Goal: Information Seeking & Learning: Learn about a topic

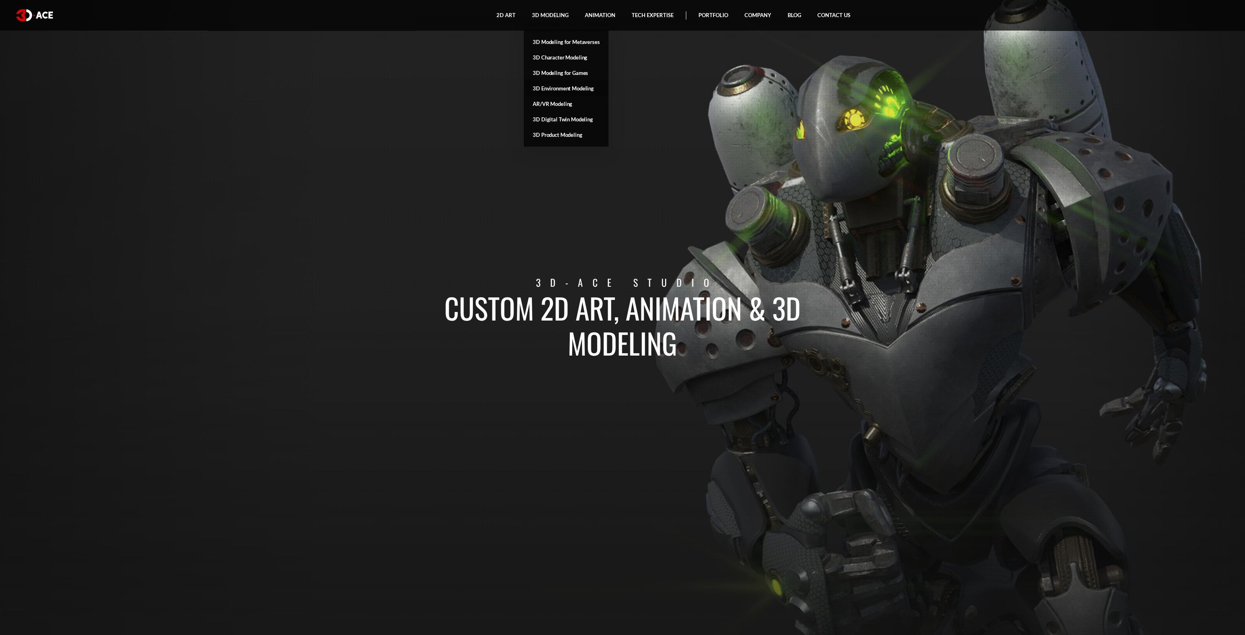
click at [583, 89] on link "3D Environment Modeling" at bounding box center [566, 88] width 85 height 15
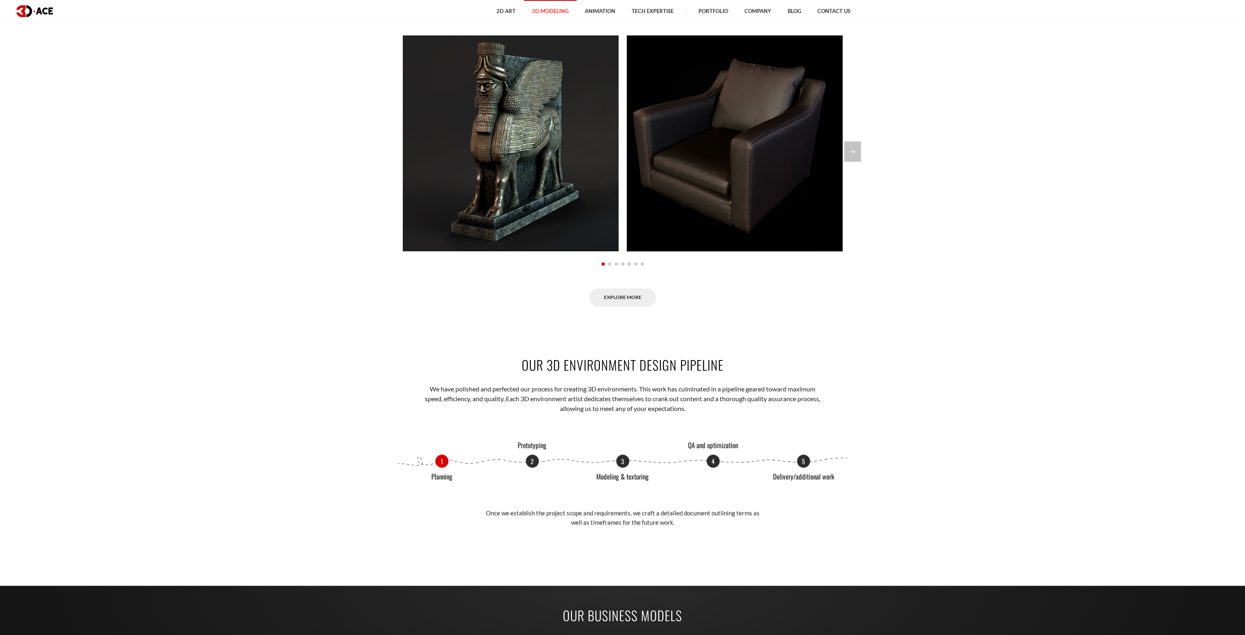
scroll to position [855, 0]
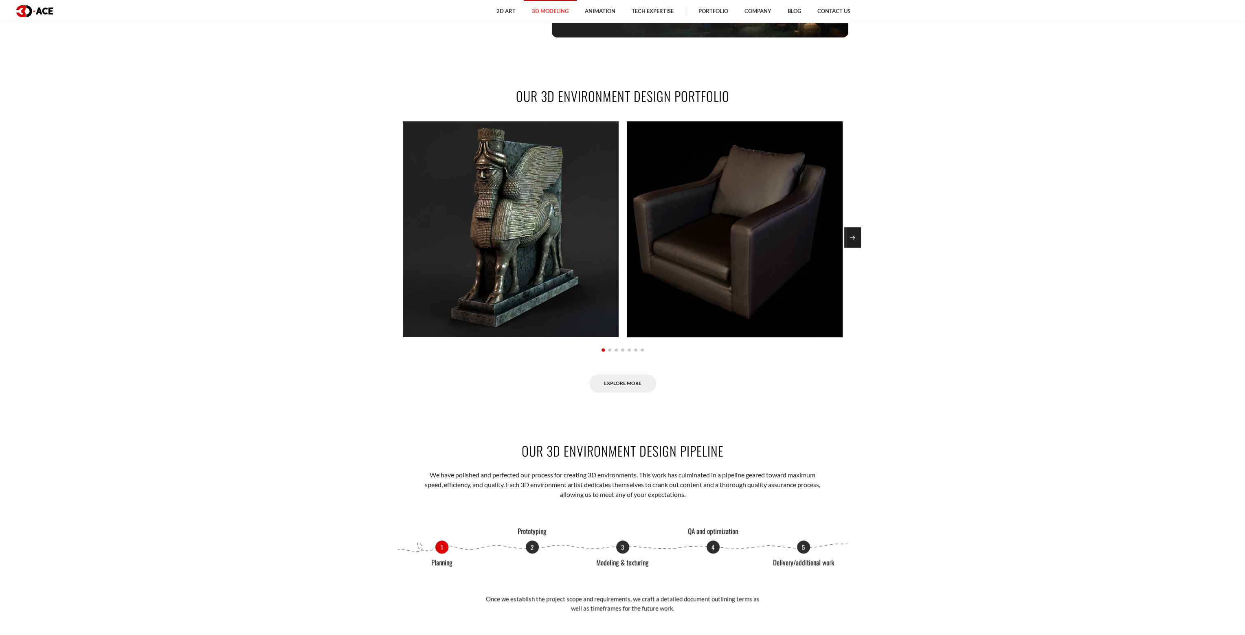
click at [852, 239] on div "Next slide" at bounding box center [852, 237] width 17 height 20
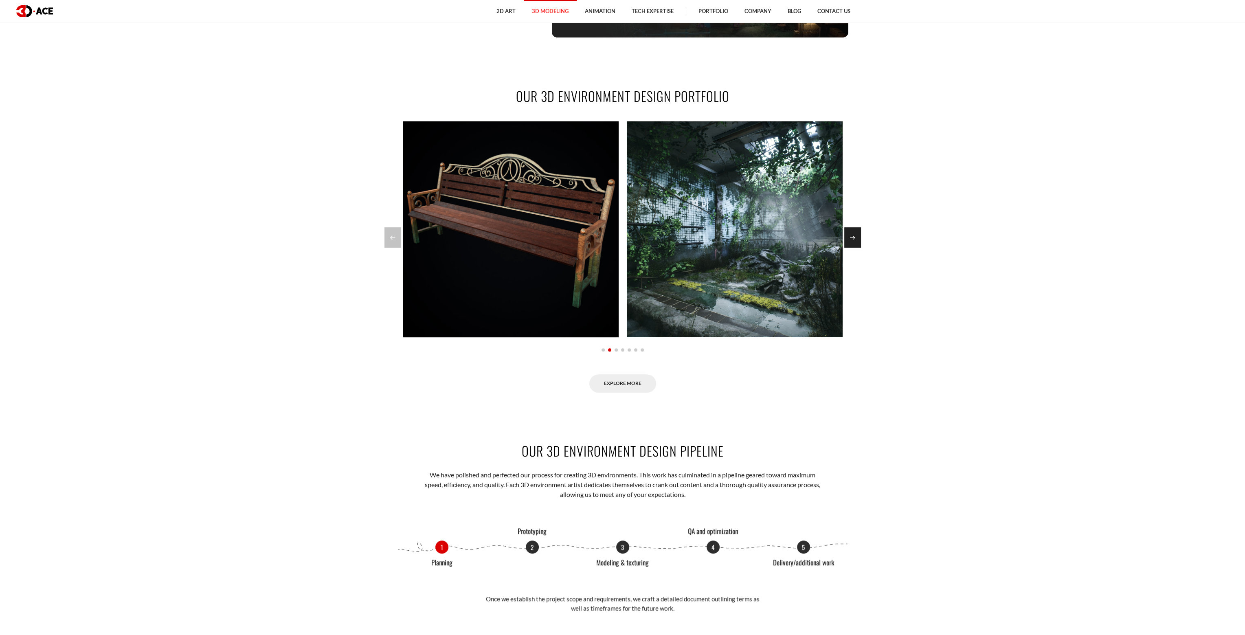
click at [852, 239] on div "Next slide" at bounding box center [852, 237] width 17 height 20
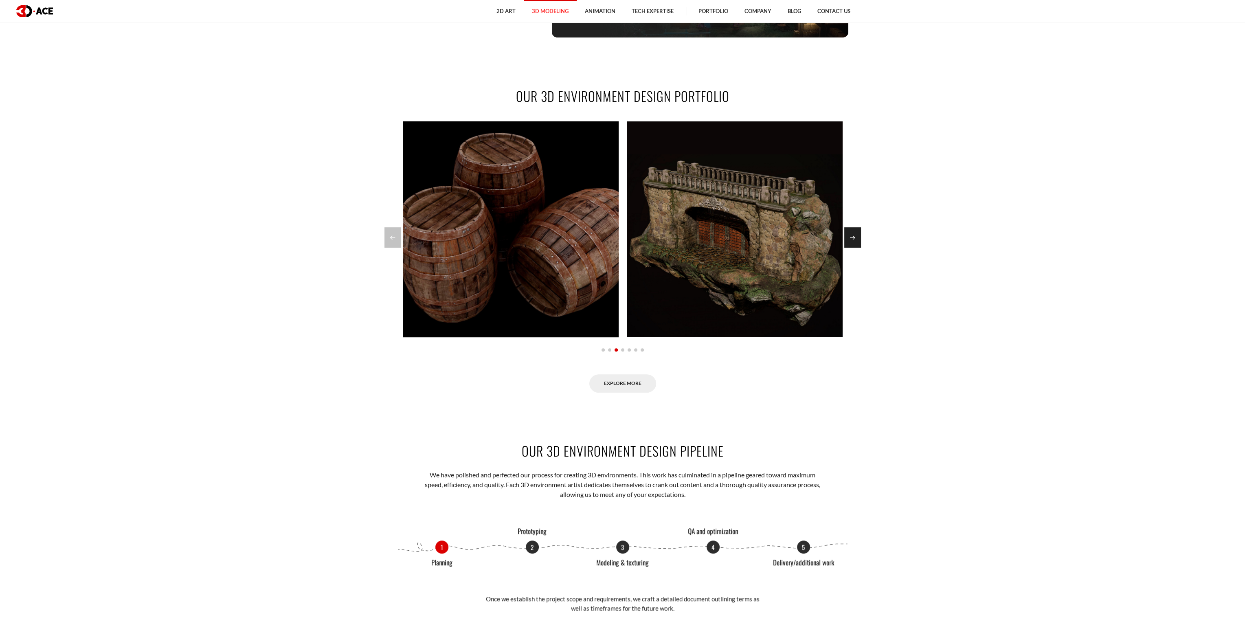
click at [852, 239] on div "Next slide" at bounding box center [852, 237] width 17 height 20
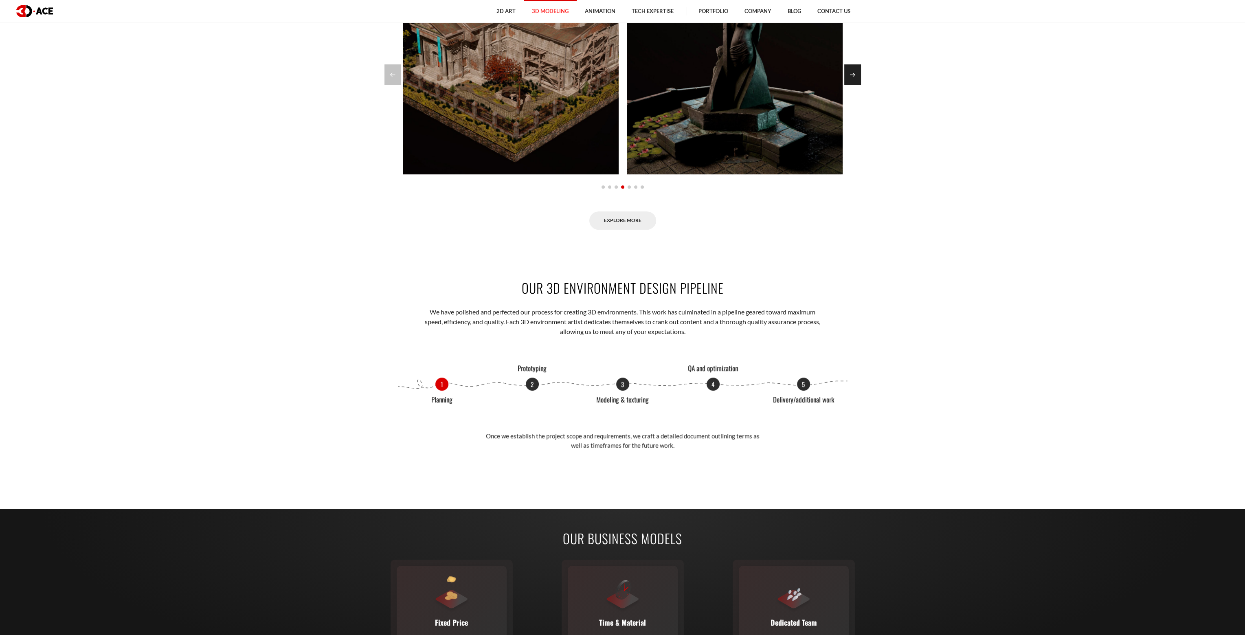
scroll to position [1100, 0]
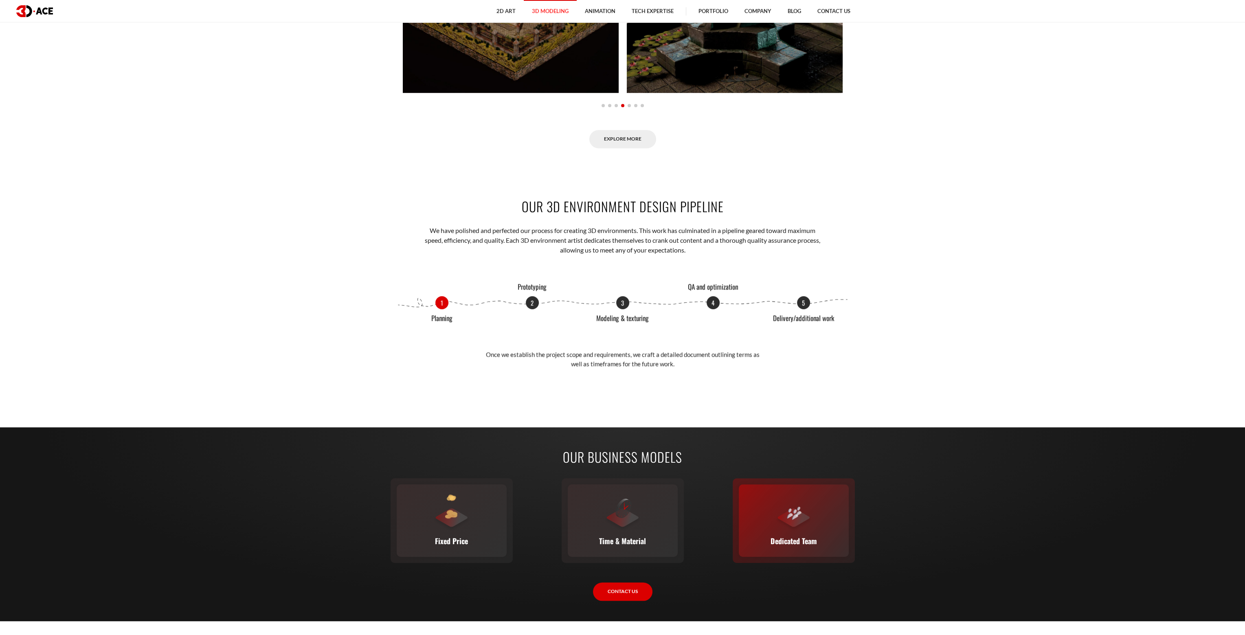
click at [813, 525] on div "Dedicated Team A complete team (or a single expert from our staff) joins your e…" at bounding box center [794, 520] width 110 height 72
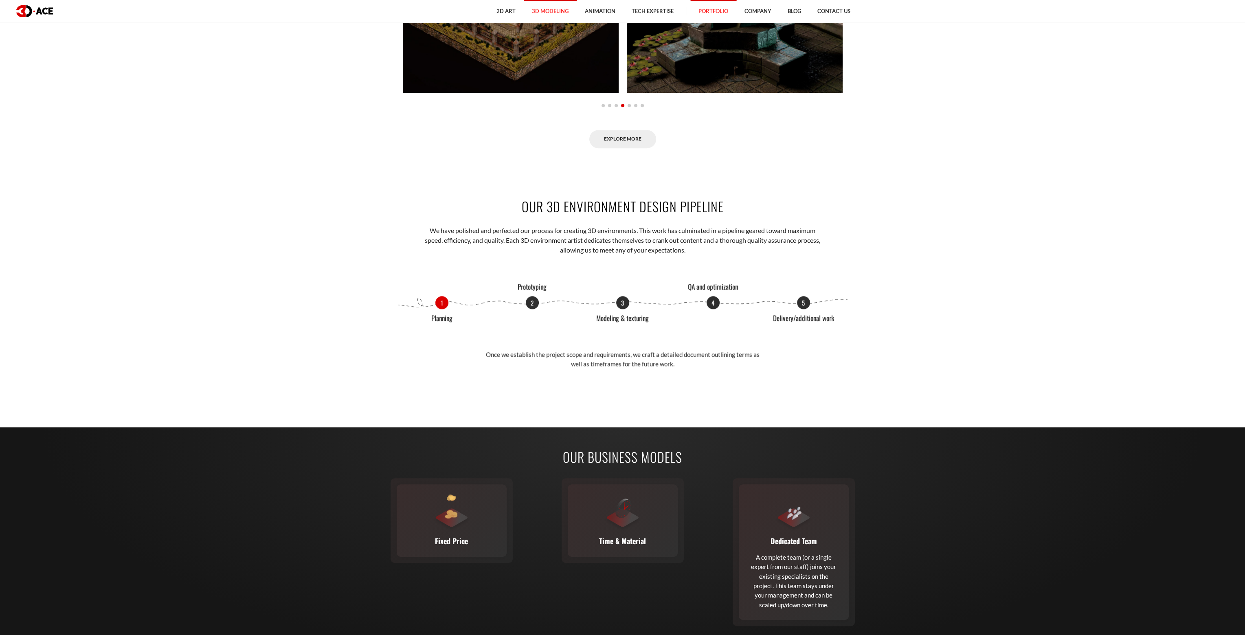
click at [702, 11] on link "Portfolio" at bounding box center [713, 11] width 46 height 22
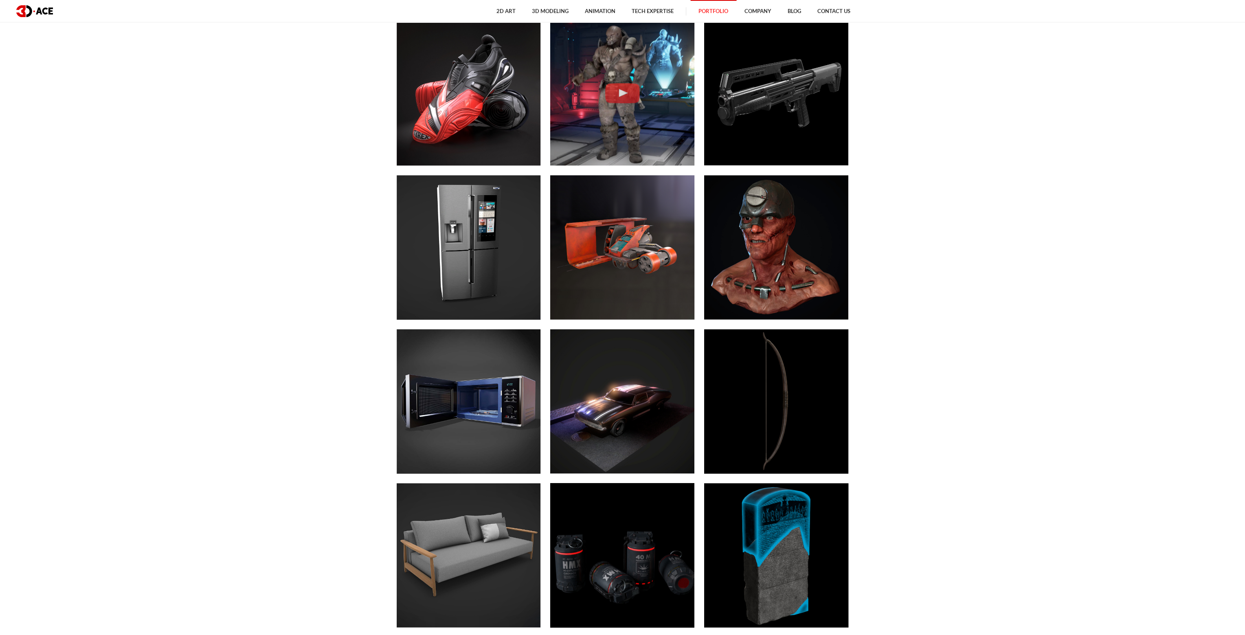
scroll to position [2892, 0]
